Goal: Find specific page/section: Find specific page/section

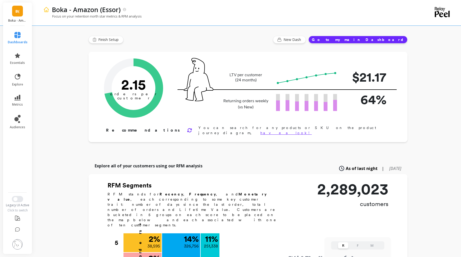
click at [21, 6] on link "B(" at bounding box center [17, 11] width 11 height 11
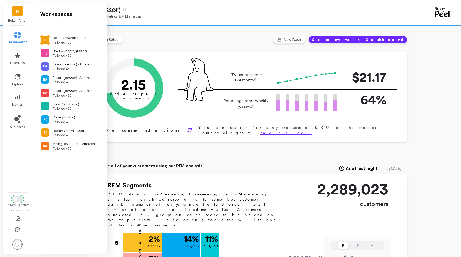
click at [18, 200] on button "Switch to New UI" at bounding box center [17, 199] width 11 height 6
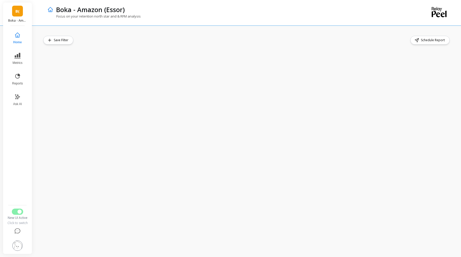
click at [21, 10] on link "B(" at bounding box center [17, 11] width 11 height 11
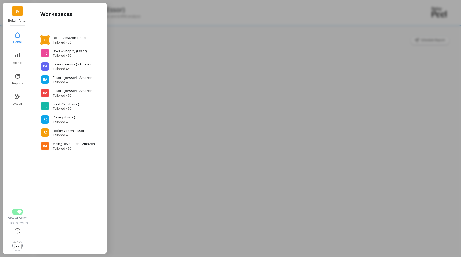
click at [150, 33] on div at bounding box center [230, 128] width 461 height 257
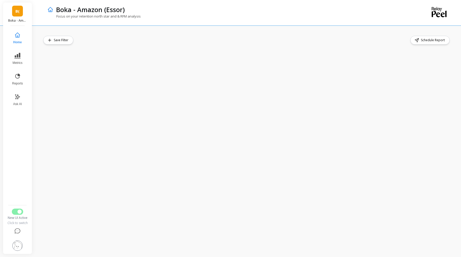
click at [88, 46] on div "Save Filter Schedule Report" at bounding box center [246, 141] width 407 height 211
click at [17, 58] on icon at bounding box center [17, 55] width 6 height 6
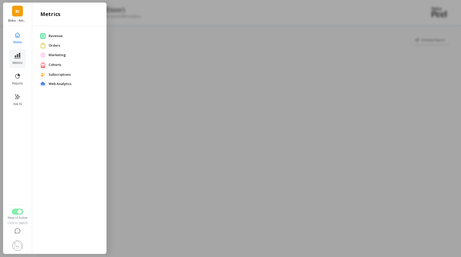
click at [182, 9] on div at bounding box center [230, 128] width 461 height 257
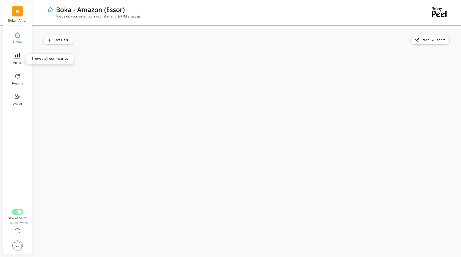
click at [23, 56] on button "Metrics" at bounding box center [17, 58] width 17 height 19
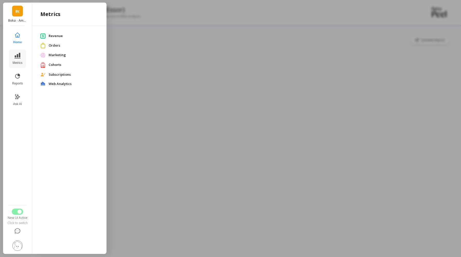
click at [60, 45] on span "Orders" at bounding box center [74, 45] width 50 height 5
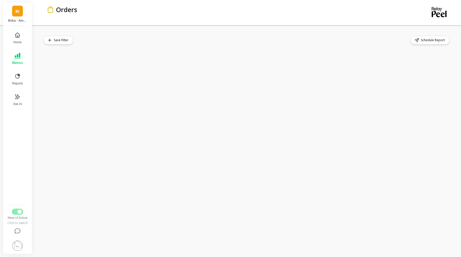
click at [206, 30] on div "Save Filter Schedule Report" at bounding box center [248, 140] width 426 height 231
click at [15, 81] on span "Reports" at bounding box center [17, 83] width 11 height 4
click at [17, 79] on button "Reports" at bounding box center [17, 79] width 18 height 19
click at [11, 78] on button "Reports" at bounding box center [17, 79] width 18 height 19
click at [17, 79] on button "Reports" at bounding box center [17, 79] width 18 height 19
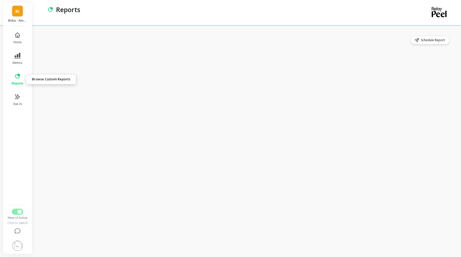
click at [17, 79] on button "Reports" at bounding box center [17, 79] width 18 height 19
click at [20, 77] on icon at bounding box center [17, 76] width 6 height 6
click at [18, 83] on span "Reports" at bounding box center [18, 83] width 12 height 4
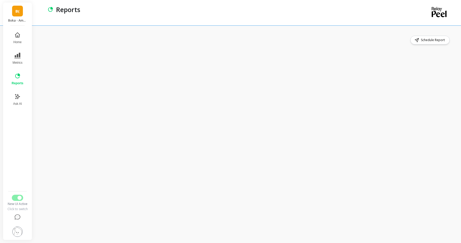
click at [37, 168] on div "Schedule Report" at bounding box center [248, 134] width 426 height 218
